Goal: Task Accomplishment & Management: Use online tool/utility

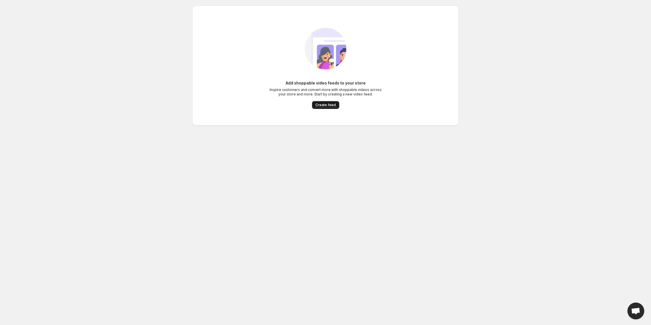
click at [324, 105] on span "Create feed" at bounding box center [326, 105] width 20 height 4
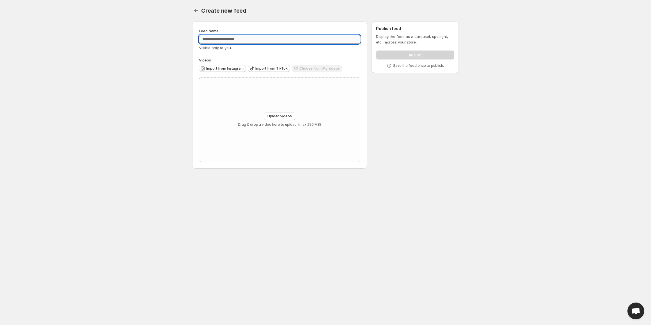
click at [228, 42] on input "Feed name" at bounding box center [279, 39] width 161 height 9
click at [246, 52] on div "Feed name Visible only to you. Videos Import from Instagram Import from TikTok …" at bounding box center [279, 95] width 161 height 134
click at [282, 113] on button "Upload videos" at bounding box center [279, 116] width 31 height 8
type input "**********"
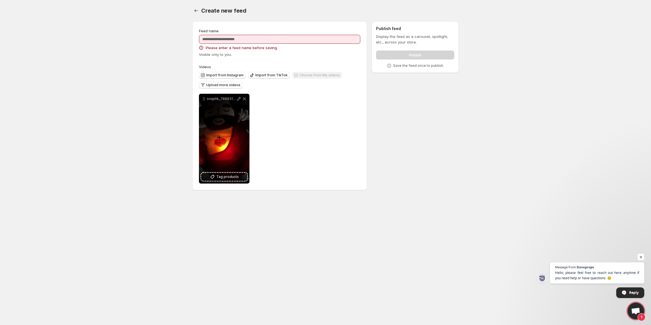
click at [257, 45] on div "Feed name Please enter a feed name before saving. Visible only to you." at bounding box center [279, 42] width 161 height 29
click at [255, 41] on input "Feed name" at bounding box center [279, 39] width 161 height 9
type input "*"
type input "**********"
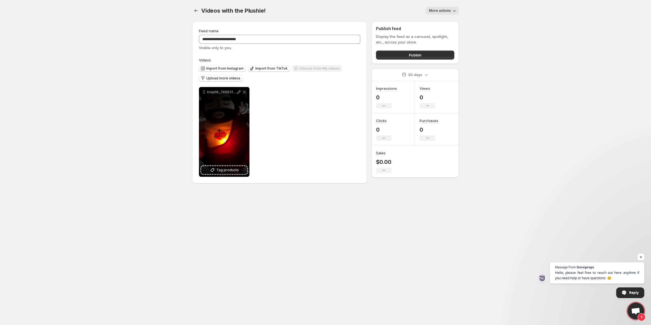
click at [444, 9] on span "More actions" at bounding box center [440, 10] width 22 height 4
click at [343, 2] on div "Videos with the Plushie!. This page is ready Videos with the Plushie! More acti…" at bounding box center [325, 10] width 267 height 21
click at [412, 52] on span "Publish" at bounding box center [415, 55] width 13 height 6
click at [230, 78] on span "Upload more videos" at bounding box center [223, 78] width 34 height 4
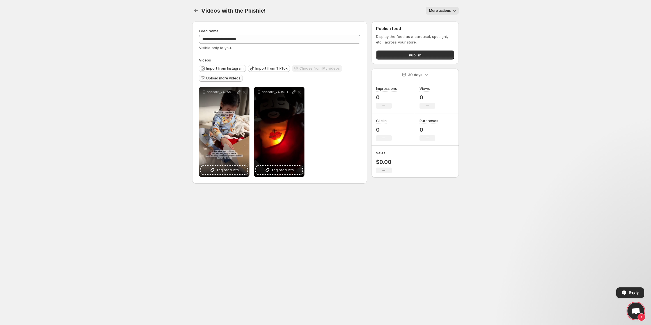
click at [226, 79] on span "Upload more videos" at bounding box center [223, 78] width 34 height 4
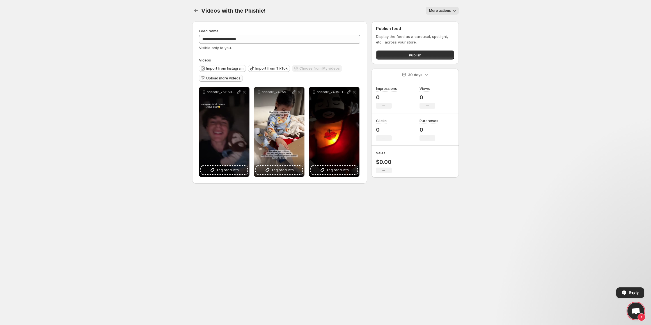
click at [225, 77] on span "Upload more videos" at bounding box center [223, 78] width 34 height 4
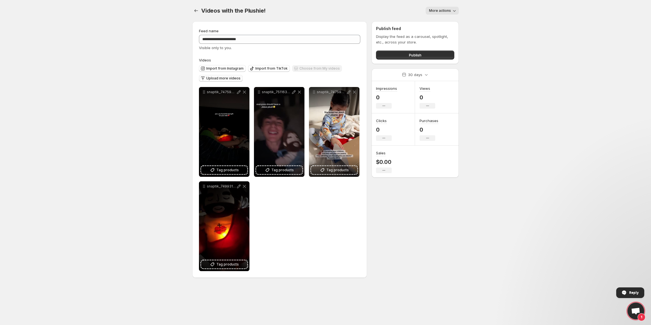
click at [231, 77] on span "Upload more videos" at bounding box center [223, 78] width 34 height 4
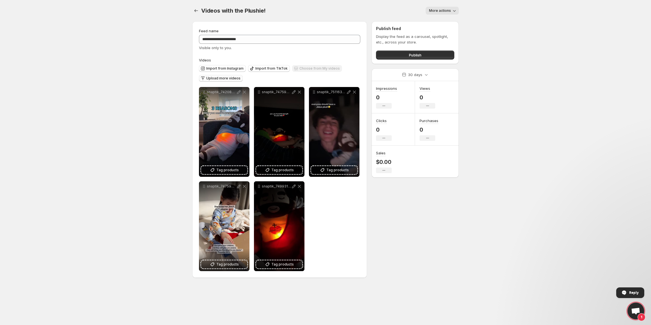
click at [225, 81] on button "Upload more videos" at bounding box center [221, 78] width 44 height 7
click at [225, 77] on span "Upload more videos" at bounding box center [223, 78] width 34 height 4
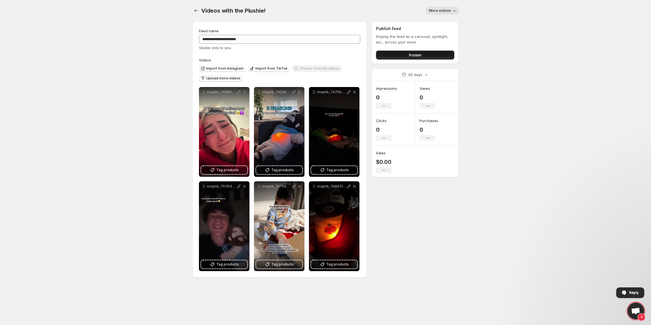
click at [415, 54] on span "Publish" at bounding box center [415, 55] width 13 height 6
click at [410, 54] on span "Publish" at bounding box center [415, 55] width 13 height 6
click at [446, 12] on span "More actions" at bounding box center [440, 10] width 22 height 4
click at [449, 9] on span "More actions" at bounding box center [440, 10] width 22 height 4
click at [199, 10] on button "Settings" at bounding box center [196, 11] width 8 height 8
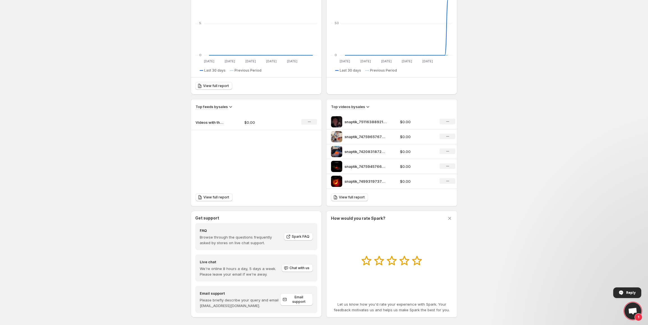
scroll to position [105, 0]
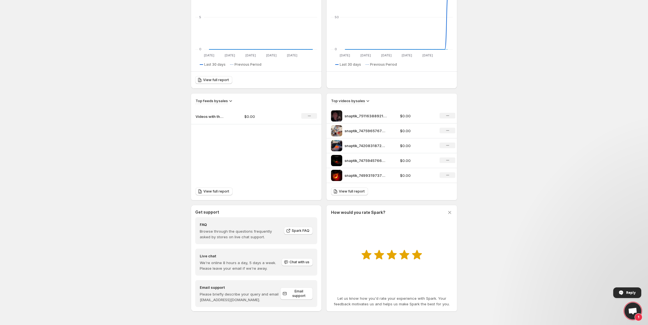
click at [418, 256] on icon at bounding box center [417, 255] width 10 height 10
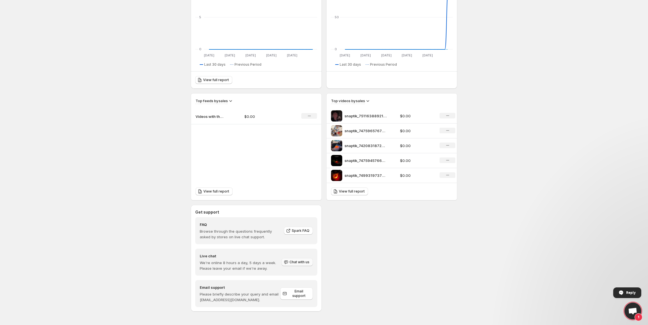
click at [293, 264] on span "Chat with us" at bounding box center [300, 262] width 20 height 4
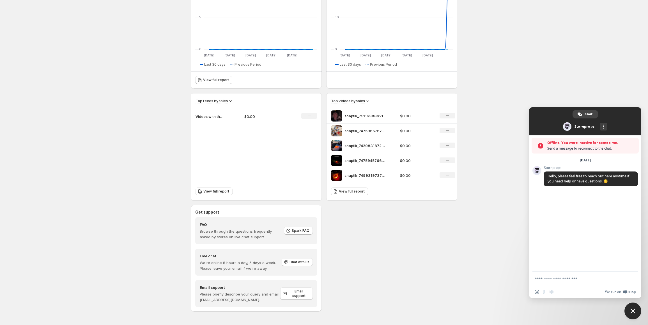
click at [546, 274] on textarea "Compose your message..." at bounding box center [580, 279] width 90 height 14
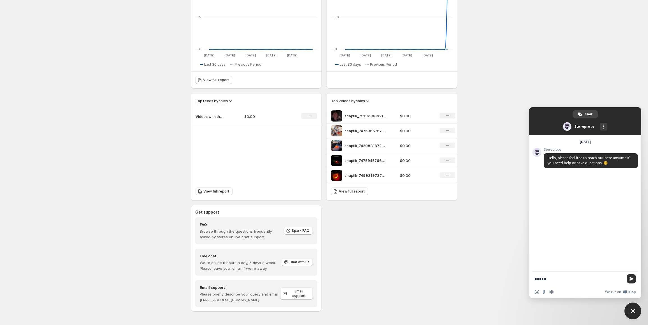
type textarea "*****"
click at [632, 278] on span "Send" at bounding box center [632, 279] width 4 height 4
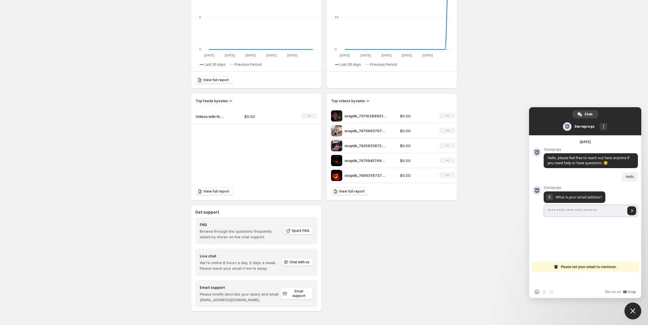
click at [594, 211] on input "Enter your email address..." at bounding box center [585, 211] width 82 height 12
type input "**********"
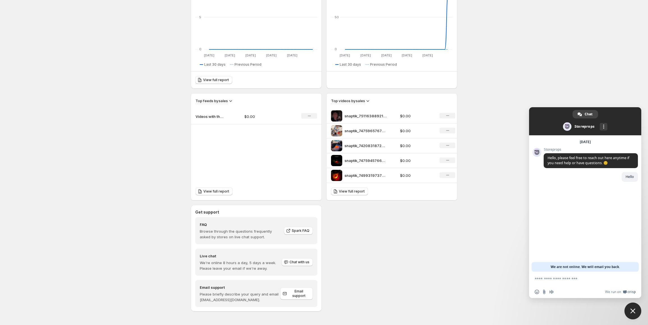
click at [589, 100] on body "Home Feeds Videos Subscription Settings Overview. This page is ready Overview C…" at bounding box center [324, 57] width 648 height 325
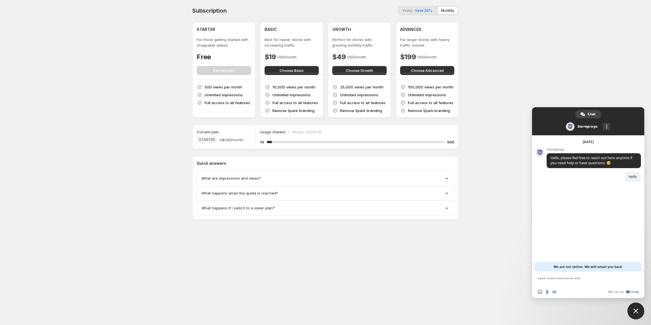
click at [252, 194] on span "What happens when the quota is reached?" at bounding box center [240, 193] width 77 height 6
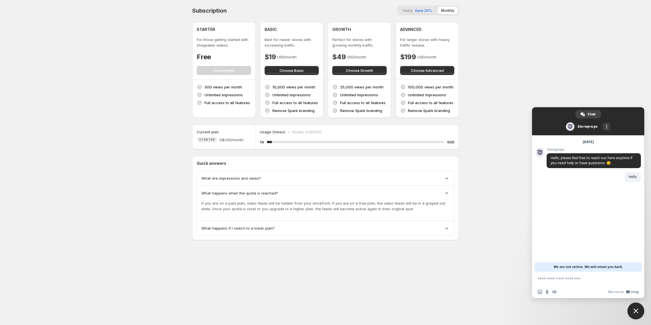
click at [256, 194] on span "What happens when the quota is reached?" at bounding box center [240, 193] width 77 height 6
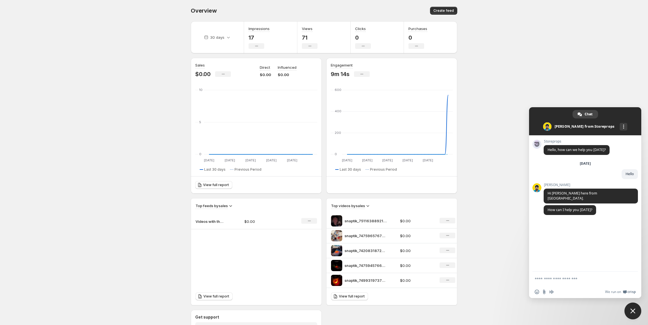
click at [633, 310] on span "Close chat" at bounding box center [633, 311] width 5 height 5
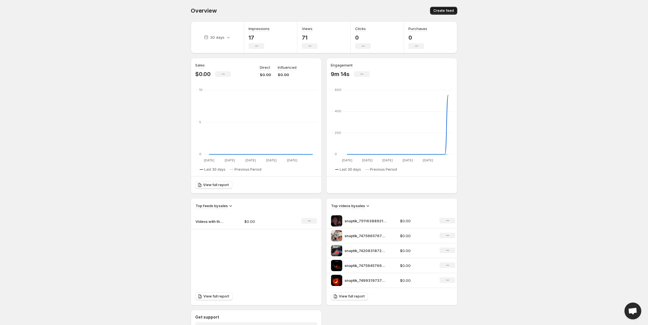
click at [442, 11] on span "Create feed" at bounding box center [444, 10] width 20 height 4
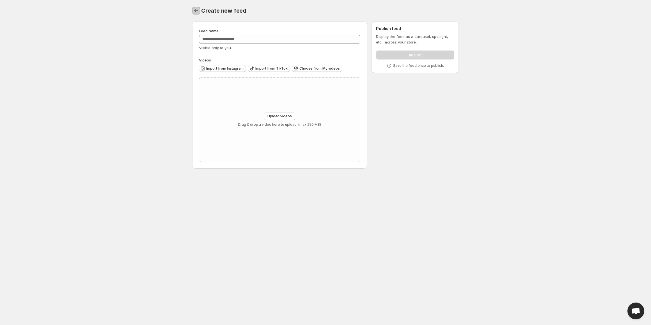
click at [200, 13] on button "Settings" at bounding box center [196, 11] width 8 height 8
